Goal: Navigation & Orientation: Find specific page/section

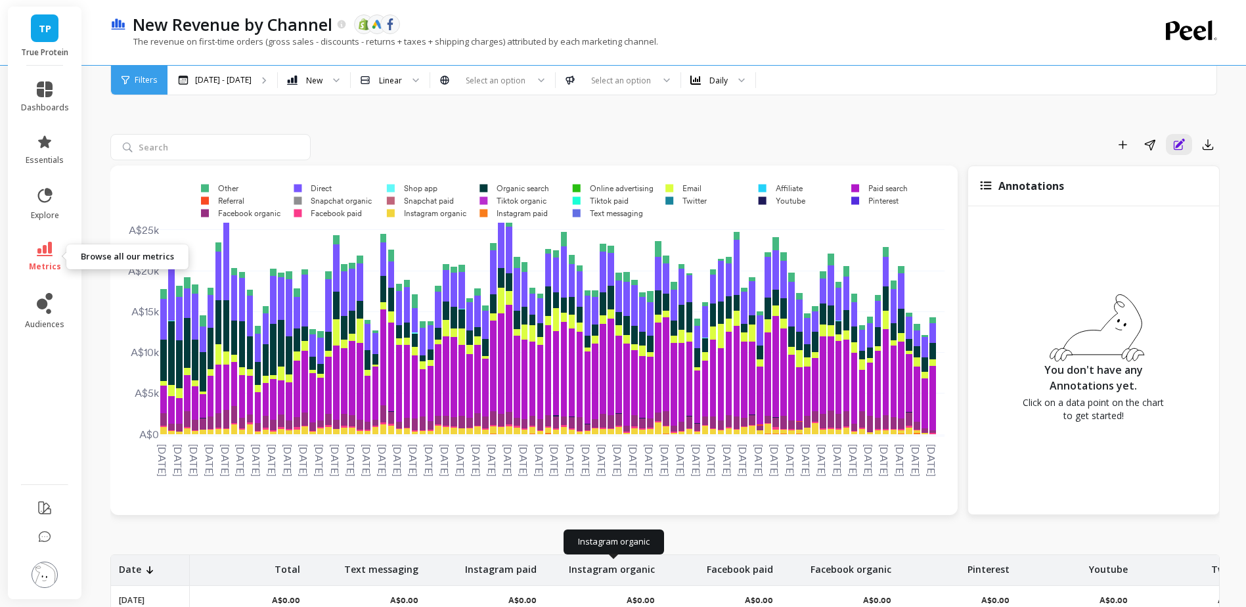
click at [47, 249] on icon at bounding box center [45, 249] width 16 height 14
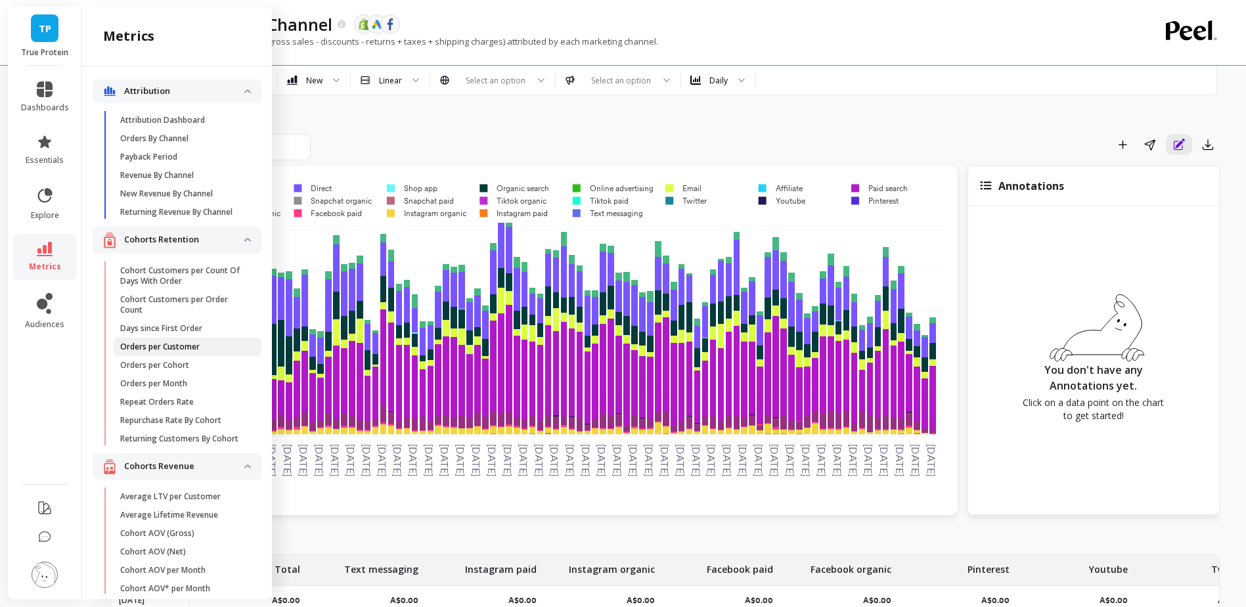
click at [189, 356] on link "Orders per Customer" at bounding box center [188, 347] width 148 height 18
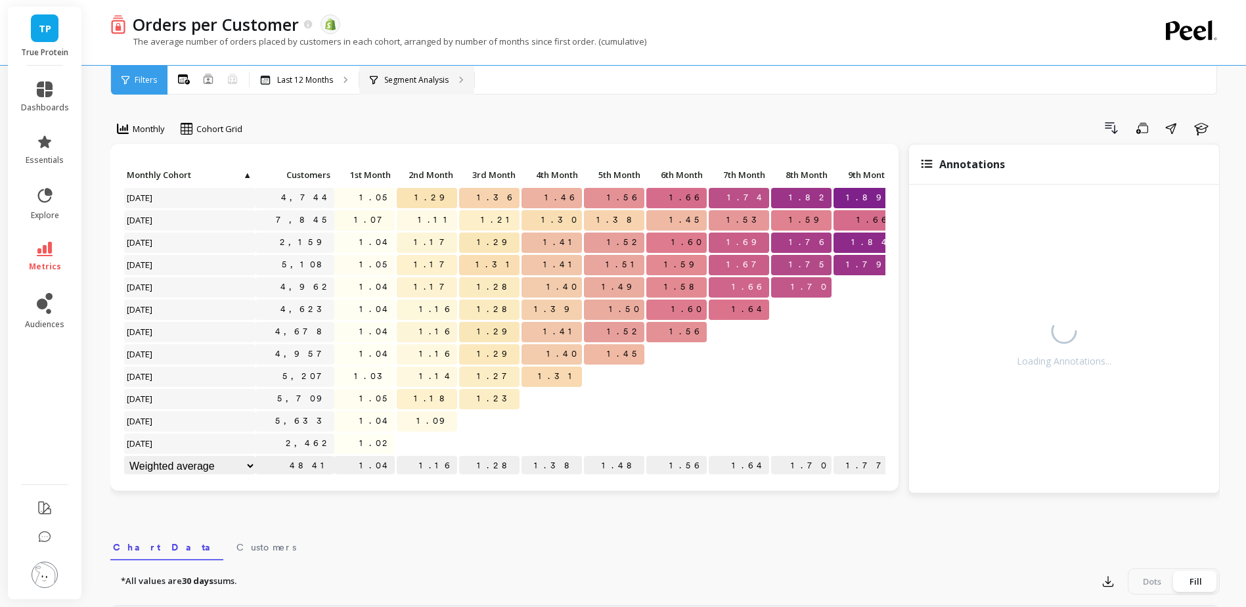
click at [420, 83] on p "Segment Analysis" at bounding box center [416, 80] width 64 height 11
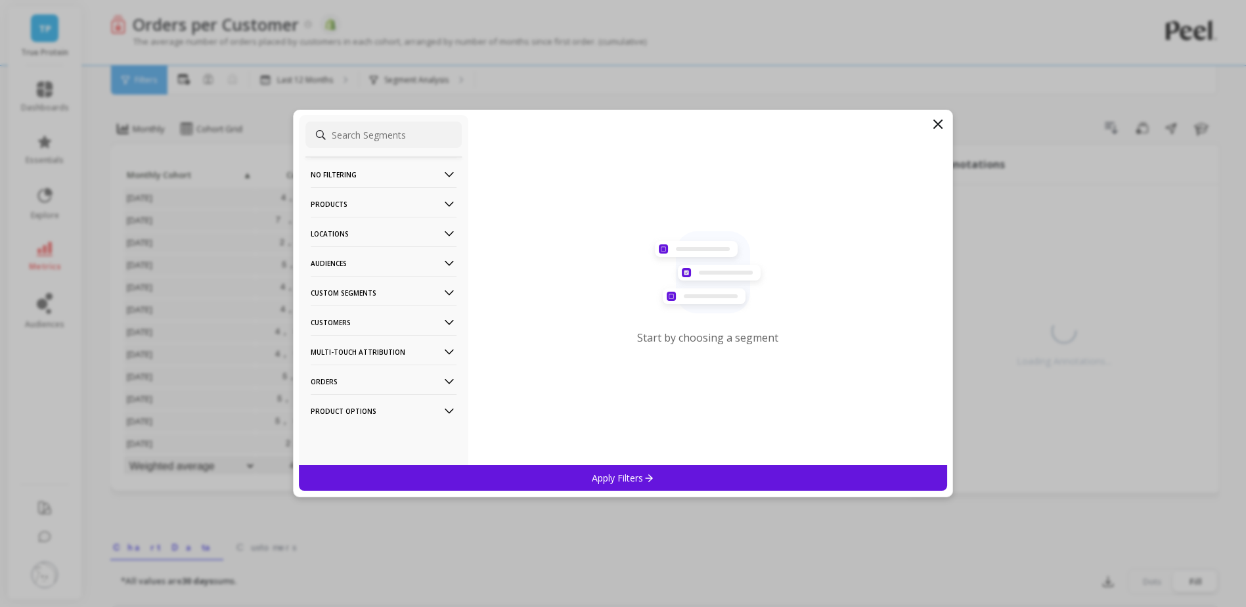
click at [383, 201] on p "Products" at bounding box center [384, 204] width 146 height 34
drag, startPoint x: 942, startPoint y: 122, endPoint x: 829, endPoint y: 138, distance: 114.1
click at [942, 122] on icon at bounding box center [938, 124] width 16 height 16
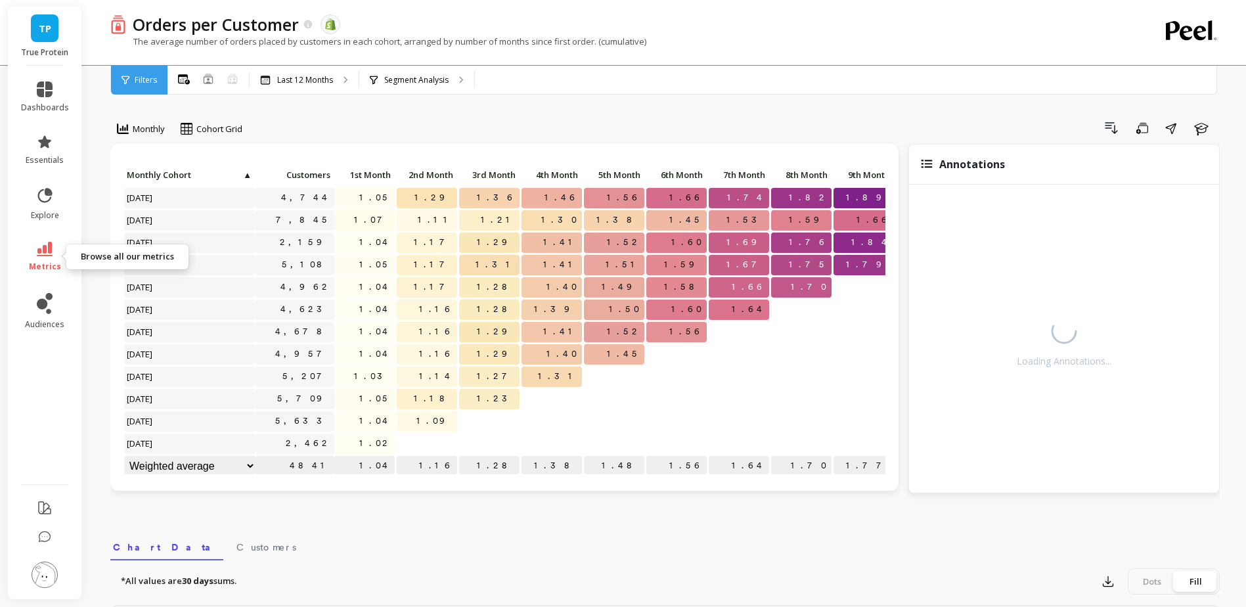
click at [55, 257] on link "metrics" at bounding box center [45, 257] width 48 height 30
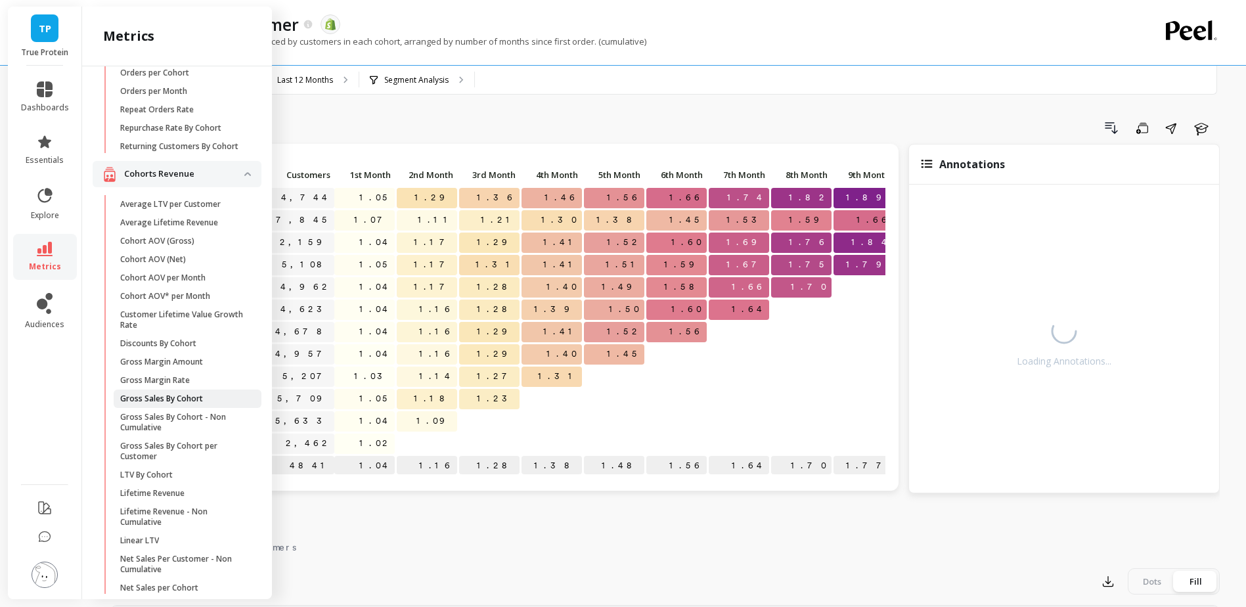
scroll to position [0, 0]
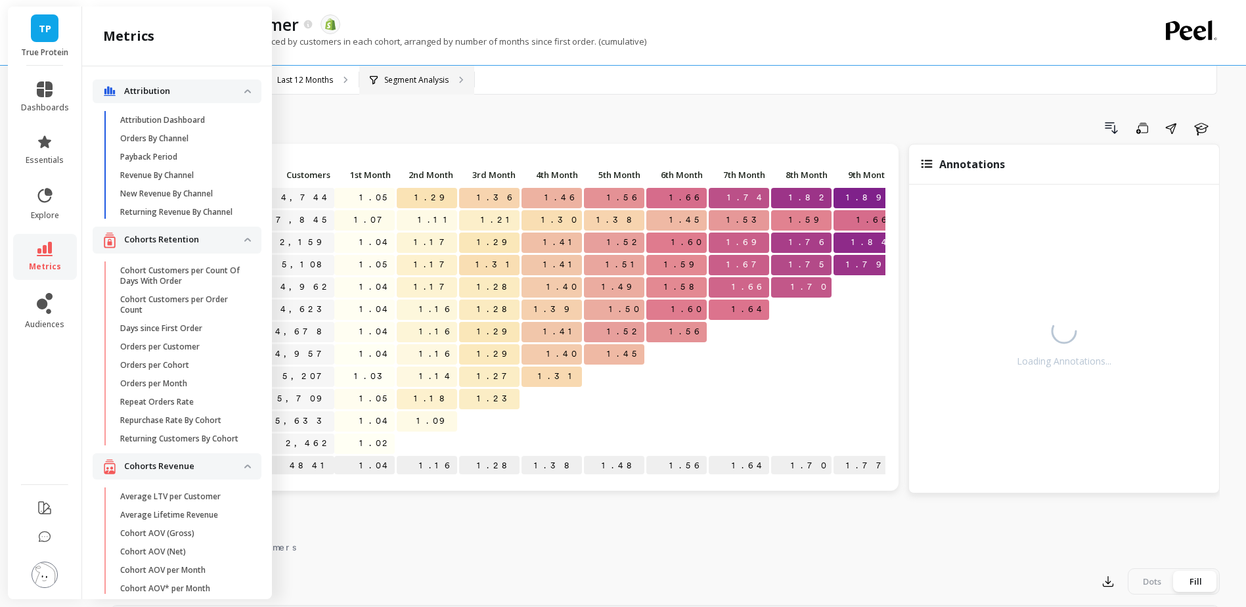
click at [442, 76] on p "Segment Analysis" at bounding box center [416, 80] width 64 height 11
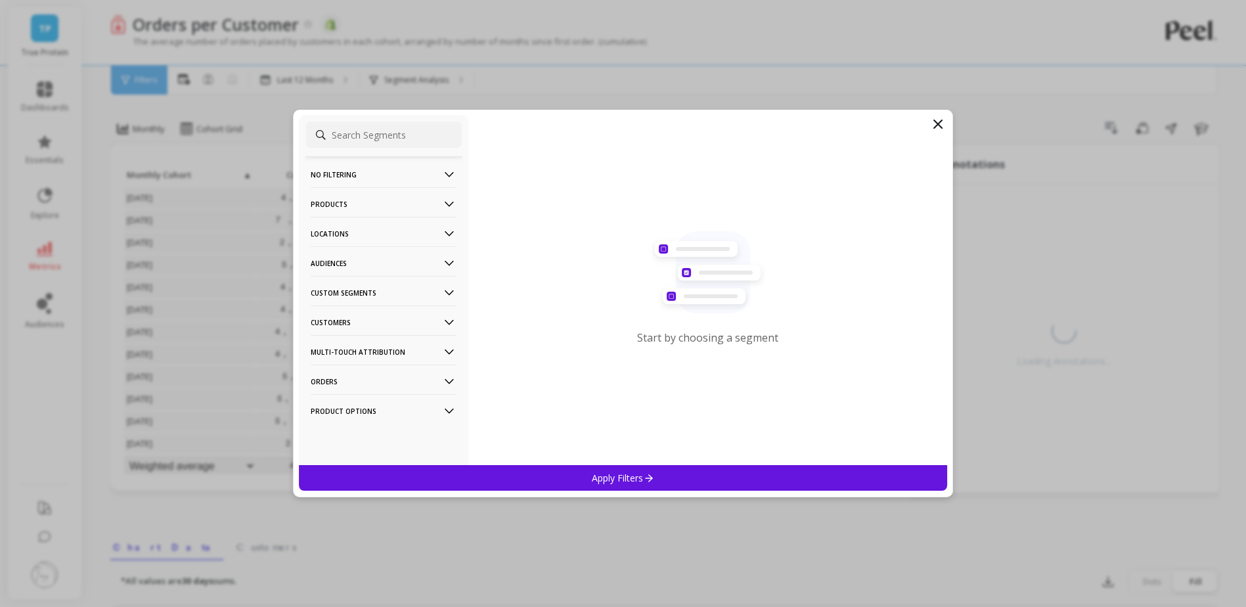
click at [442, 261] on icon at bounding box center [449, 263] width 14 height 14
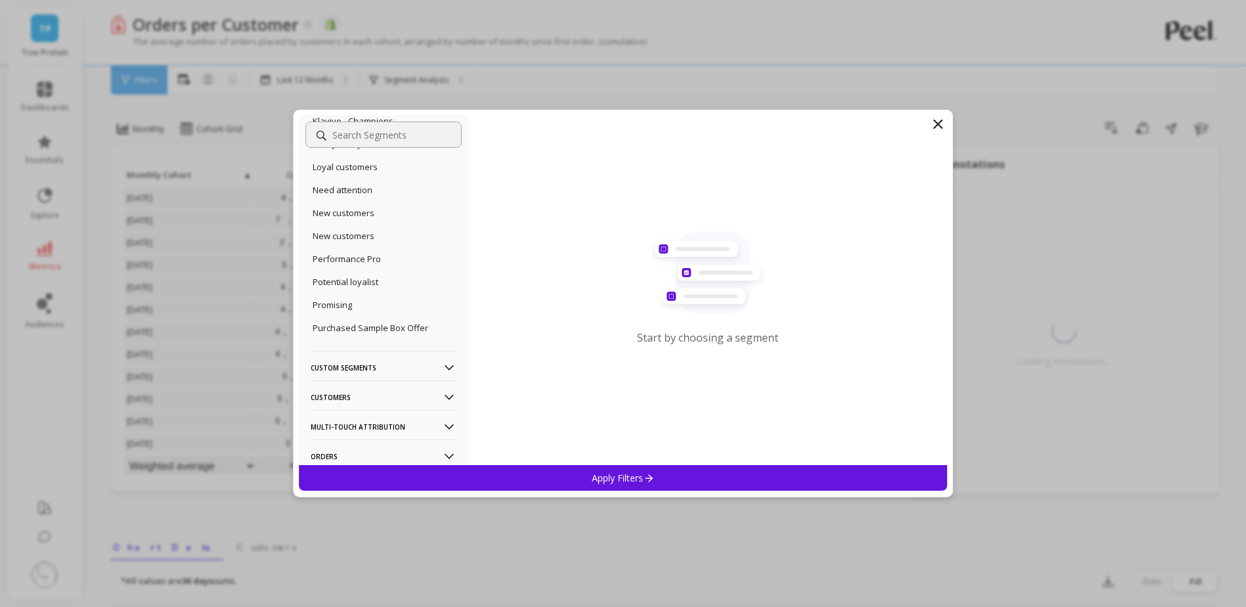
scroll to position [591, 0]
click at [448, 303] on div "Custom Segments" at bounding box center [384, 299] width 156 height 30
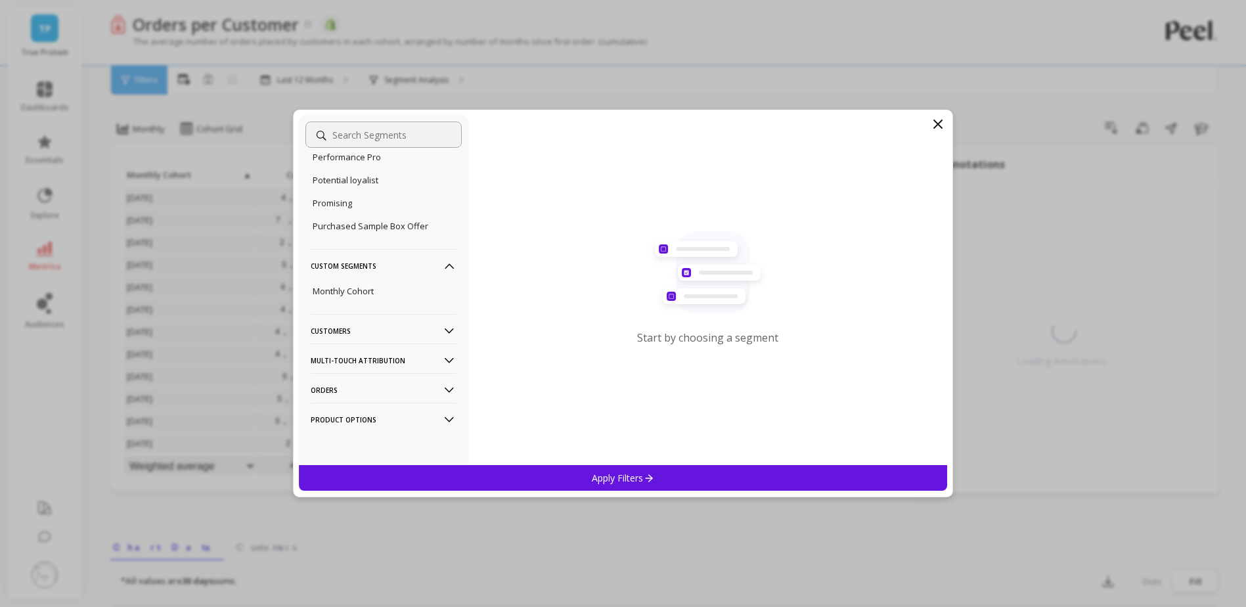
click at [442, 327] on icon at bounding box center [449, 331] width 14 height 14
click at [442, 359] on Attribution-icon at bounding box center [449, 360] width 14 height 14
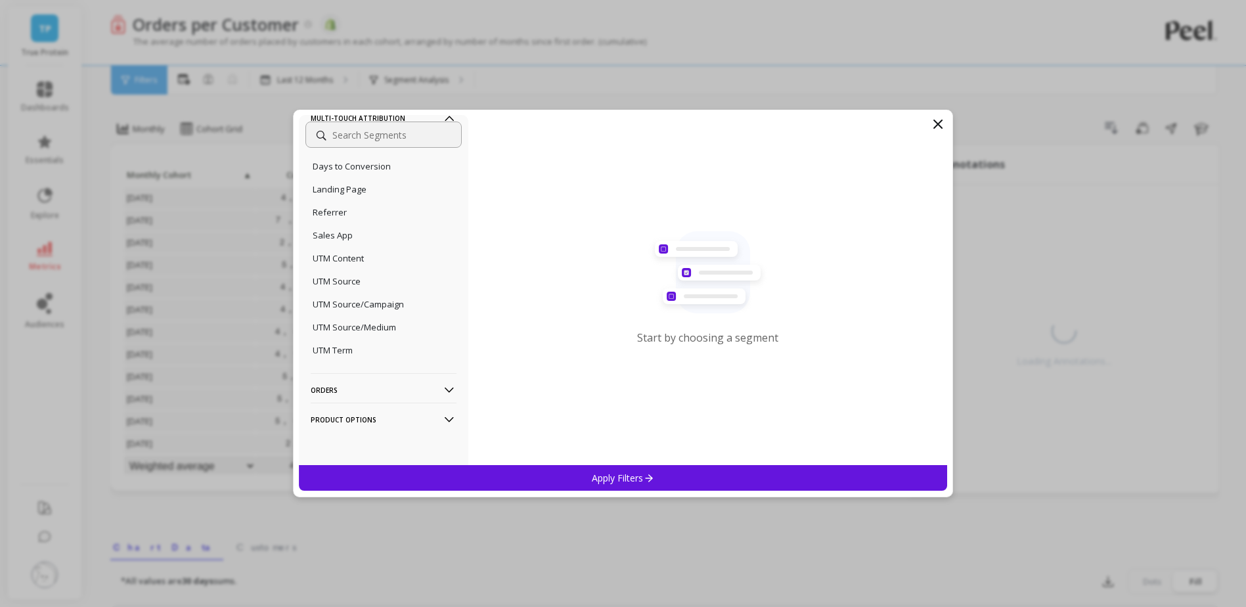
scroll to position [974, 0]
click at [445, 388] on icon at bounding box center [449, 390] width 9 height 5
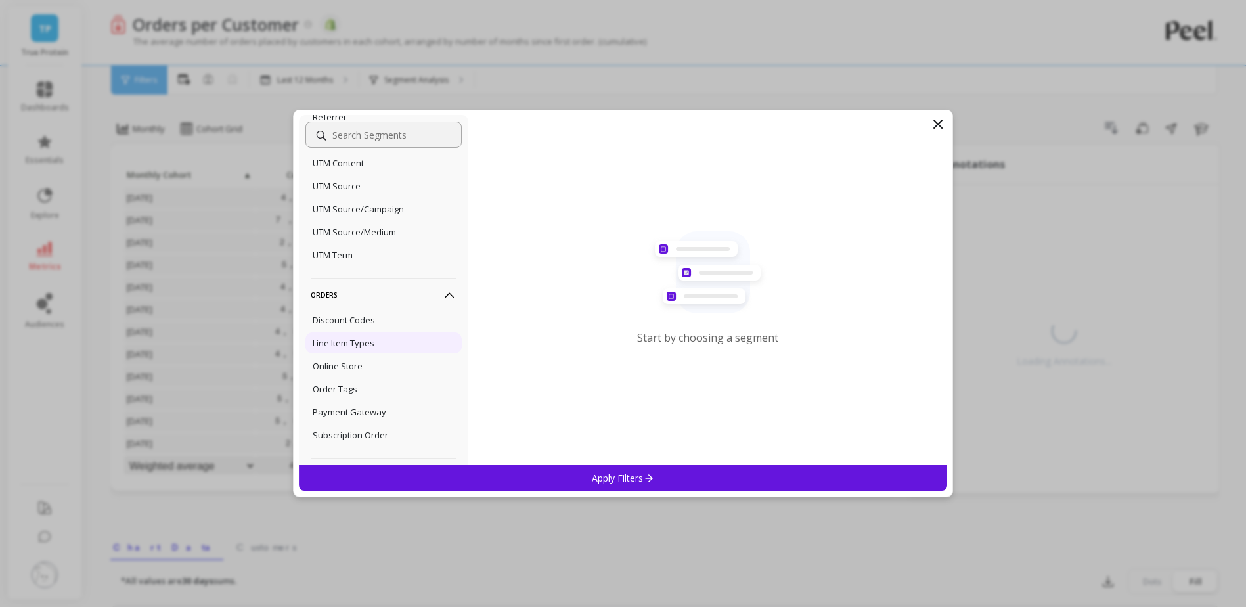
scroll to position [1124, 0]
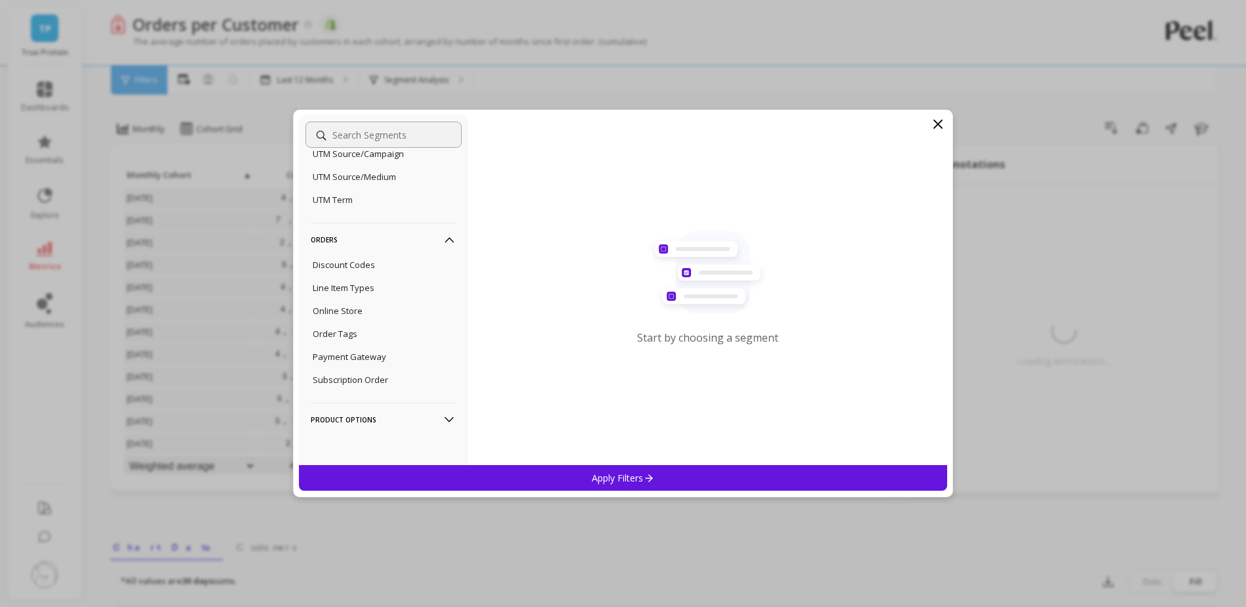
click at [436, 432] on p "Product Options" at bounding box center [384, 420] width 146 height 34
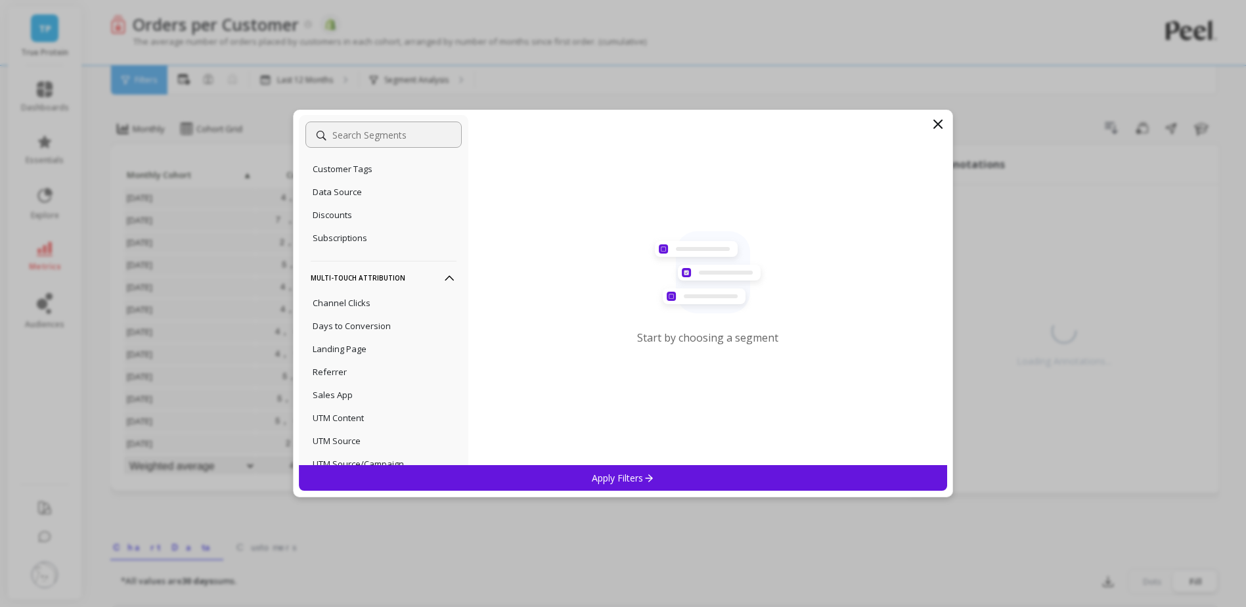
scroll to position [775, 0]
